Goal: Task Accomplishment & Management: Use online tool/utility

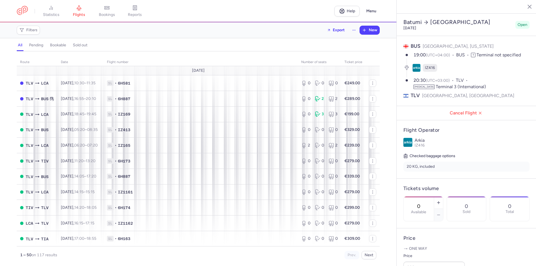
select select "hours"
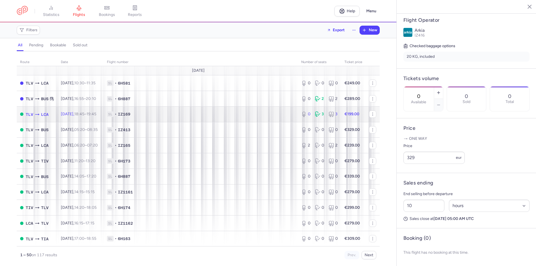
click at [216, 109] on td "1L • IZ169" at bounding box center [201, 114] width 194 height 16
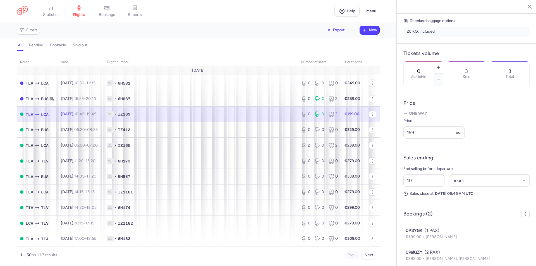
scroll to position [161, 0]
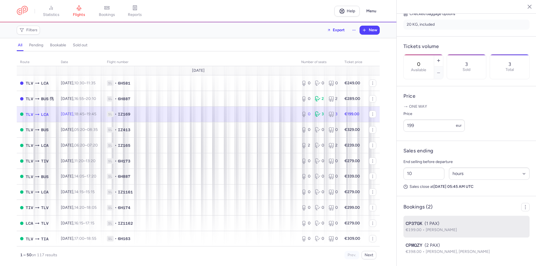
click at [430, 228] on span "[PERSON_NAME]" at bounding box center [441, 230] width 31 height 5
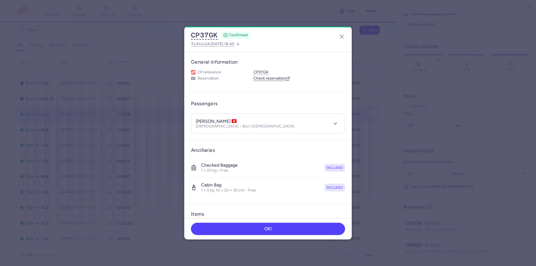
drag, startPoint x: 214, startPoint y: 122, endPoint x: 240, endPoint y: 122, distance: 26.2
click at [237, 122] on h4 "[PERSON_NAME]" at bounding box center [216, 122] width 41 height 6
copy h4 "[PERSON_NAME]"
click at [343, 201] on article "Ancillaries Checked baggage 1 × 20 kg • Free included Cabin bag 1 × 5 kg, 10 × …" at bounding box center [268, 172] width 168 height 64
drag, startPoint x: 213, startPoint y: 121, endPoint x: 195, endPoint y: 122, distance: 17.6
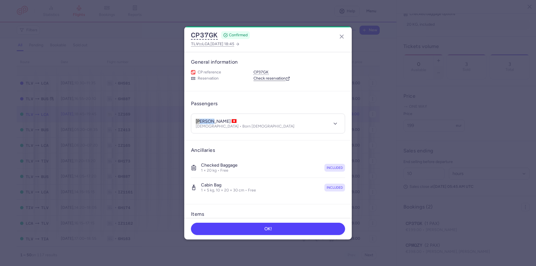
click at [195, 122] on header "[PERSON_NAME] [DEMOGRAPHIC_DATA] • Born [DEMOGRAPHIC_DATA]" at bounding box center [268, 123] width 154 height 19
copy h4 "hartmut"
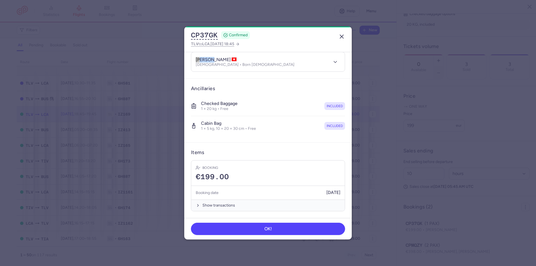
click at [340, 37] on icon "button" at bounding box center [341, 36] width 7 height 7
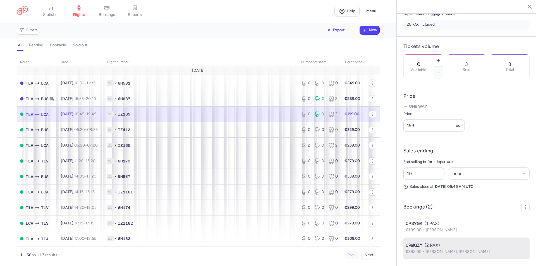
click at [435, 253] on span "[PERSON_NAME], [PERSON_NAME]" at bounding box center [458, 251] width 64 height 5
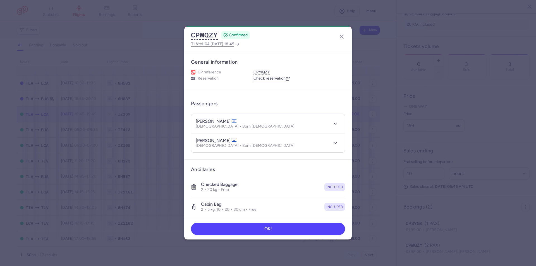
drag, startPoint x: 209, startPoint y: 121, endPoint x: 228, endPoint y: 120, distance: 18.7
click at [228, 120] on h4 "[PERSON_NAME]" at bounding box center [216, 122] width 41 height 6
copy h4 "MESILATI"
click at [344, 195] on article "Ancillaries Checked baggage 2 × 20 kg • Free included Cabin bag 2 × 5 kg, 10 × …" at bounding box center [268, 192] width 168 height 64
drag, startPoint x: 208, startPoint y: 121, endPoint x: 187, endPoint y: 118, distance: 20.8
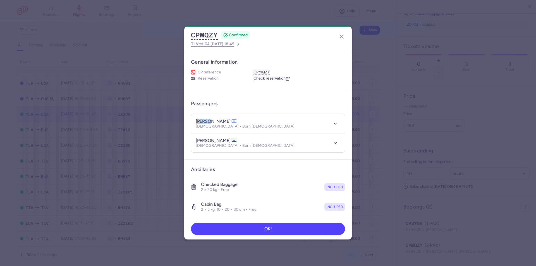
click at [187, 118] on article "Passengers [PERSON_NAME] [DEMOGRAPHIC_DATA] • Born [DEMOGRAPHIC_DATA] [PERSON_N…" at bounding box center [268, 125] width 168 height 68
copy h4 "itzhak"
click at [347, 200] on article "Ancillaries Checked baggage 2 × 20 kg • Free included Cabin bag 2 × 5 kg, 10 × …" at bounding box center [268, 192] width 168 height 64
drag, startPoint x: 209, startPoint y: 141, endPoint x: 229, endPoint y: 140, distance: 19.3
click at [229, 140] on h4 "[PERSON_NAME]" at bounding box center [216, 141] width 41 height 6
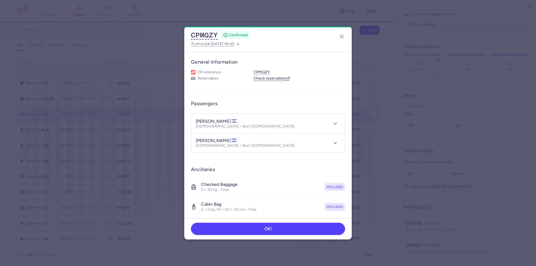
copy h4 "MASILATI"
click at [341, 195] on div "Checked baggage 2 × 20 kg • Free included" at bounding box center [268, 187] width 154 height 20
drag, startPoint x: 208, startPoint y: 139, endPoint x: 189, endPoint y: 139, distance: 19.0
click at [189, 139] on article "Passengers [PERSON_NAME] [DEMOGRAPHIC_DATA] • Born [DEMOGRAPHIC_DATA] [PERSON_N…" at bounding box center [268, 125] width 168 height 68
copy h4 "[PERSON_NAME]"
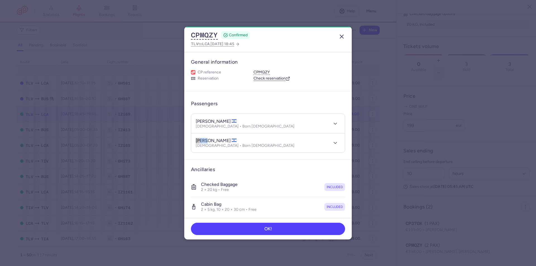
click at [343, 38] on icon "button" at bounding box center [341, 36] width 7 height 7
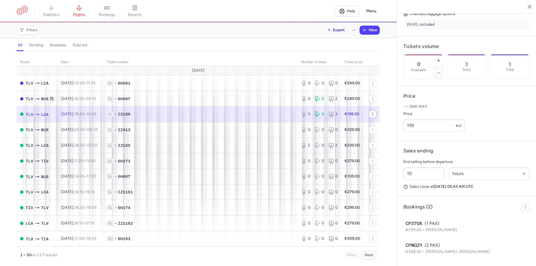
click at [372, 113] on circle "button" at bounding box center [372, 113] width 0 height 0
click at [389, 133] on button "Export flight" at bounding box center [403, 130] width 69 height 10
